Goal: Check status: Check status

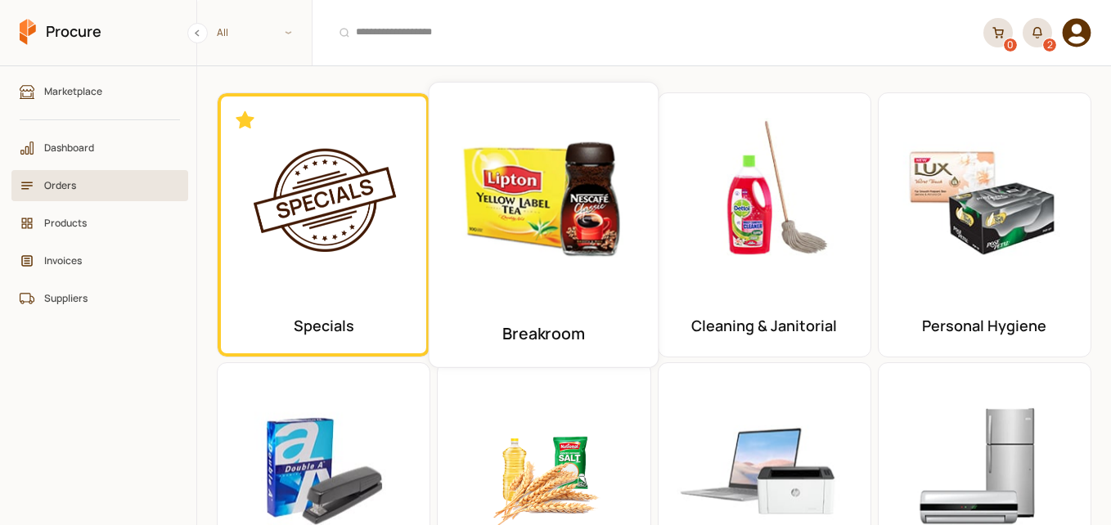
click at [99, 186] on span "Orders" at bounding box center [105, 186] width 123 height 16
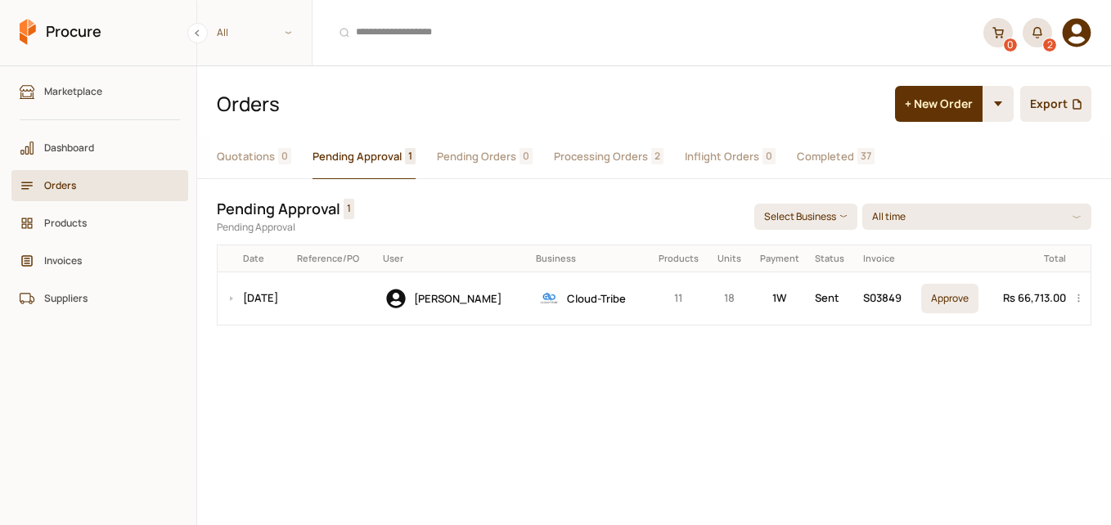
click at [405, 159] on span "1" at bounding box center [410, 156] width 11 height 16
click at [600, 295] on span "Cloud-Tribe" at bounding box center [596, 298] width 59 height 15
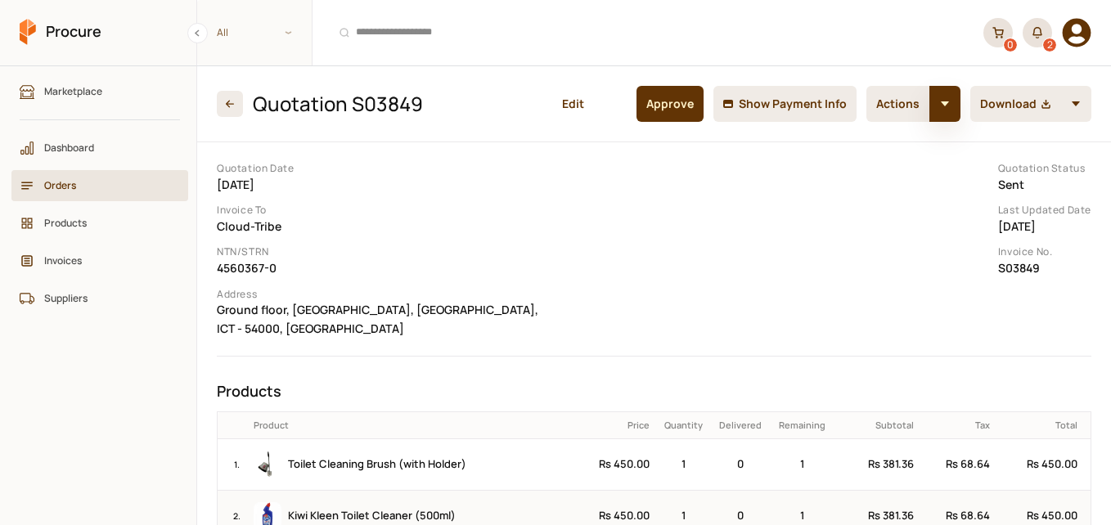
click at [942, 98] on button "button" at bounding box center [945, 104] width 31 height 36
click at [665, 110] on button "Approve" at bounding box center [670, 104] width 67 height 36
